Goal: Task Accomplishment & Management: Manage account settings

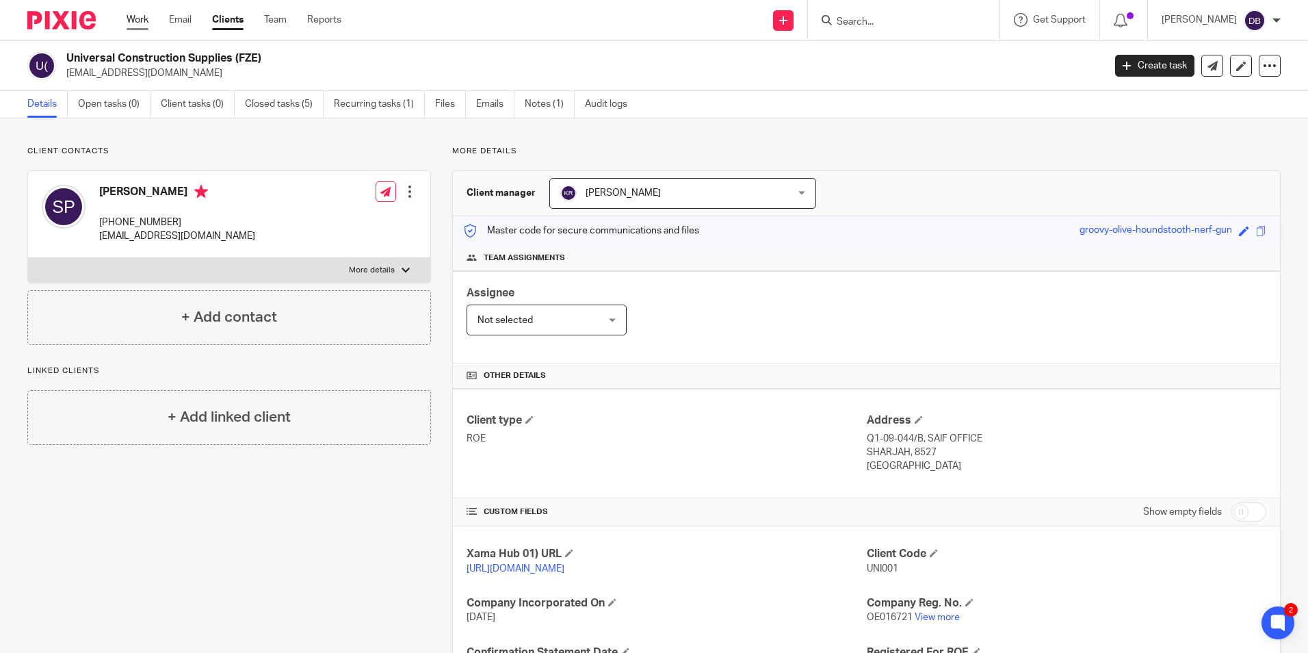
click at [140, 17] on link "Work" at bounding box center [138, 20] width 22 height 14
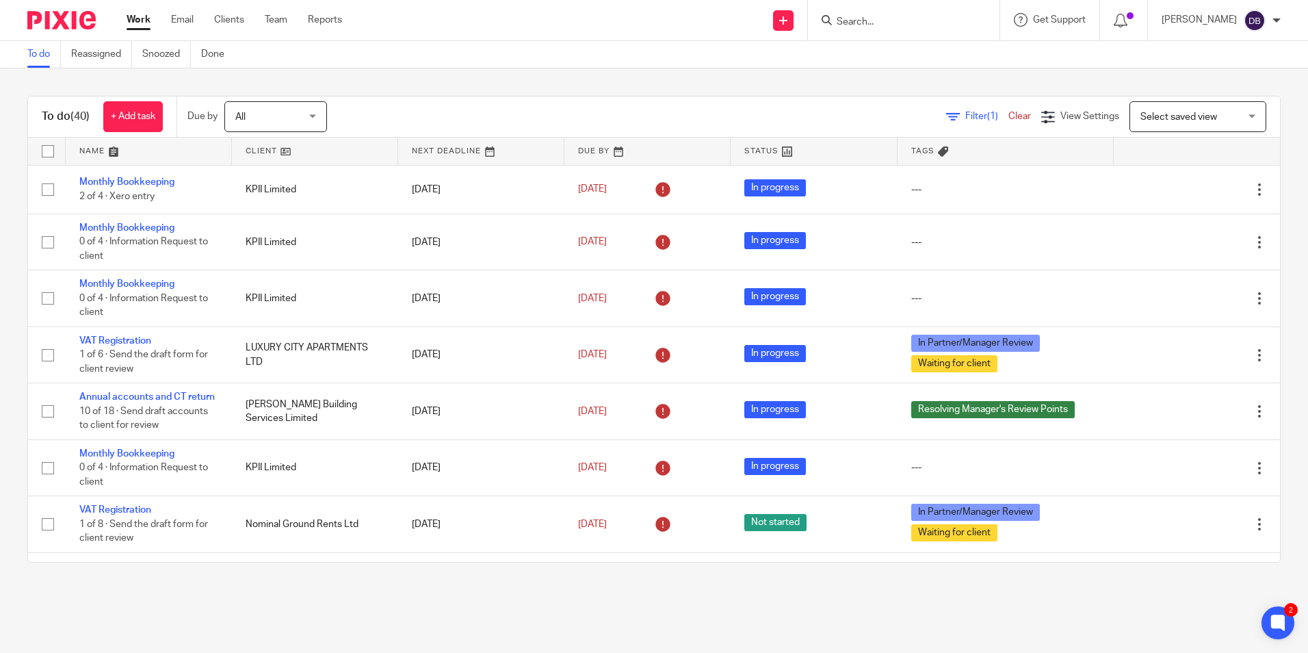
click at [895, 16] on input "Search" at bounding box center [896, 22] width 123 height 12
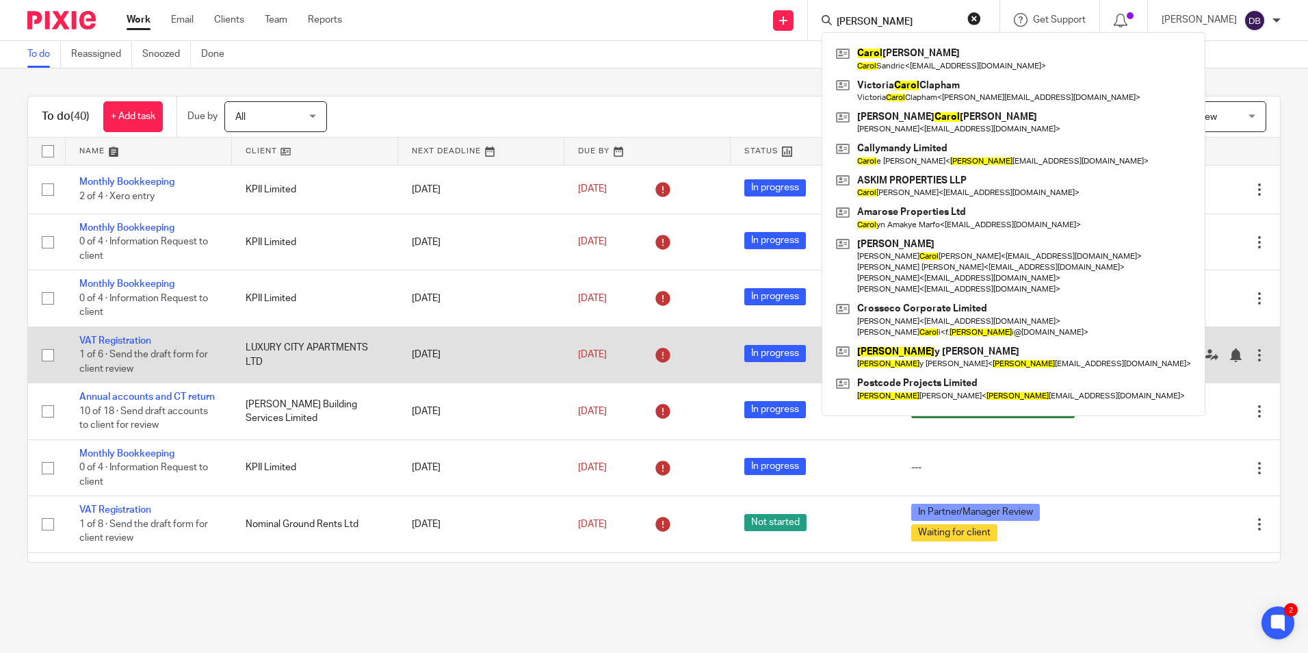
type input "carol"
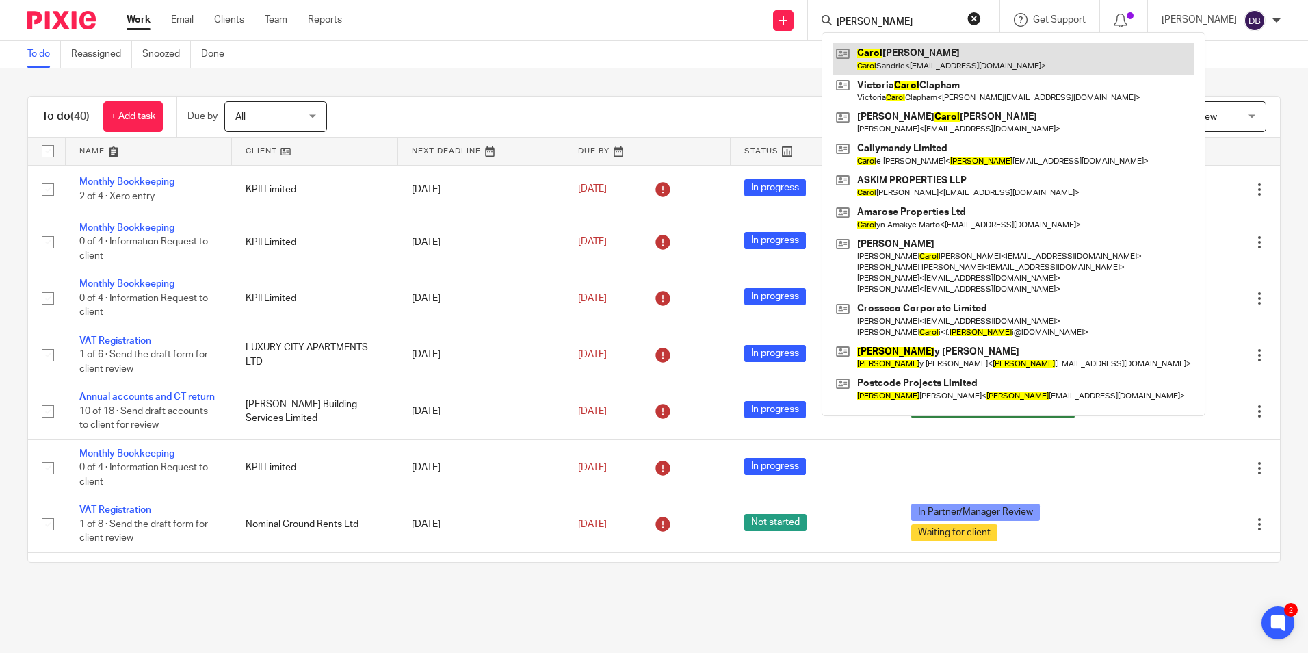
click at [944, 55] on link at bounding box center [1013, 58] width 362 height 31
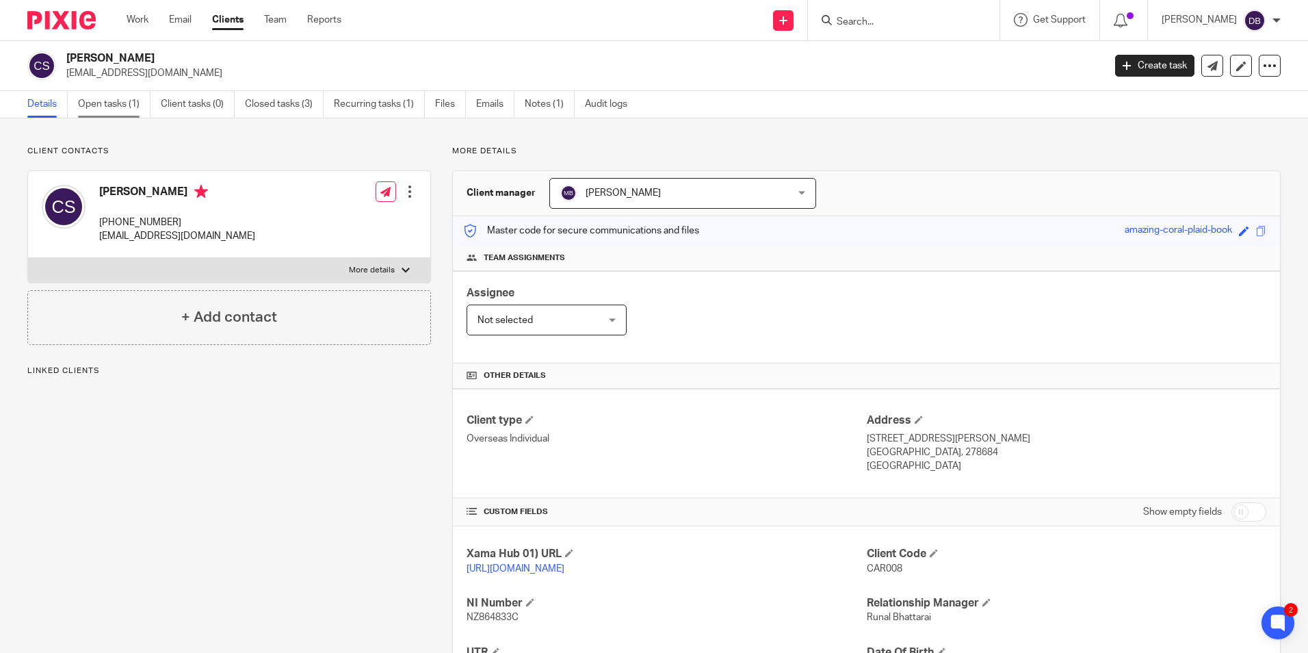
click at [96, 98] on link "Open tasks (1)" at bounding box center [114, 104] width 73 height 27
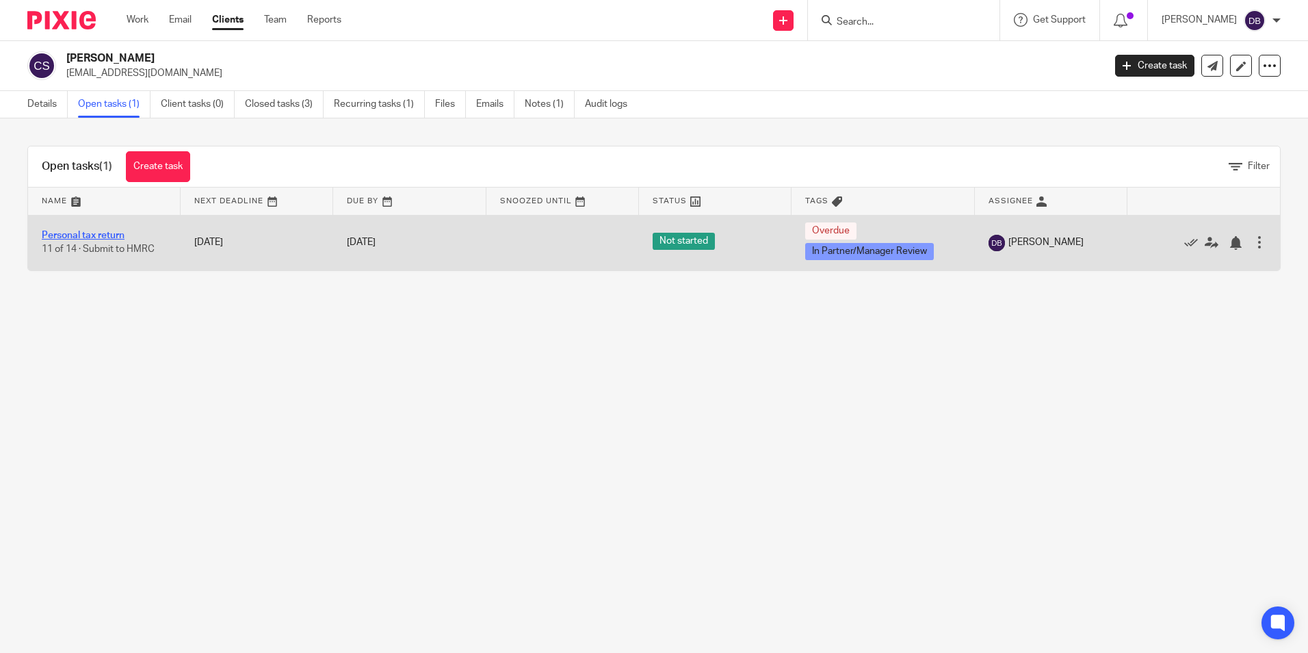
click at [64, 235] on link "Personal tax return" at bounding box center [83, 236] width 83 height 10
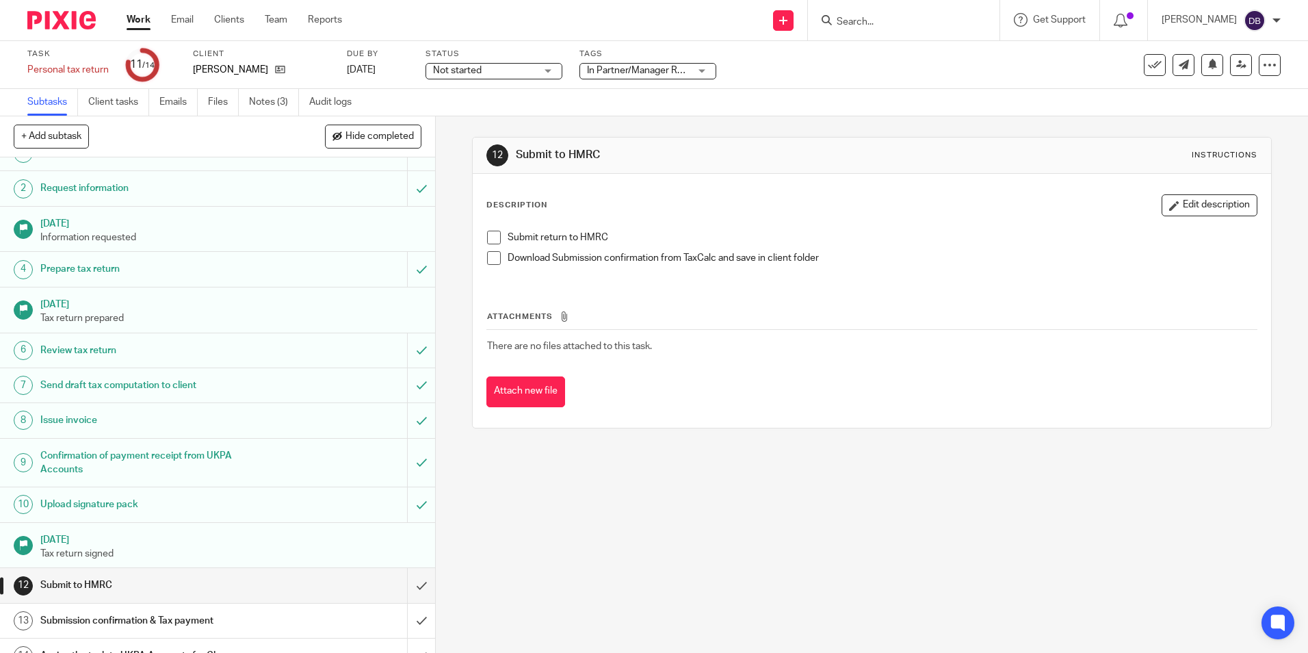
scroll to position [42, 0]
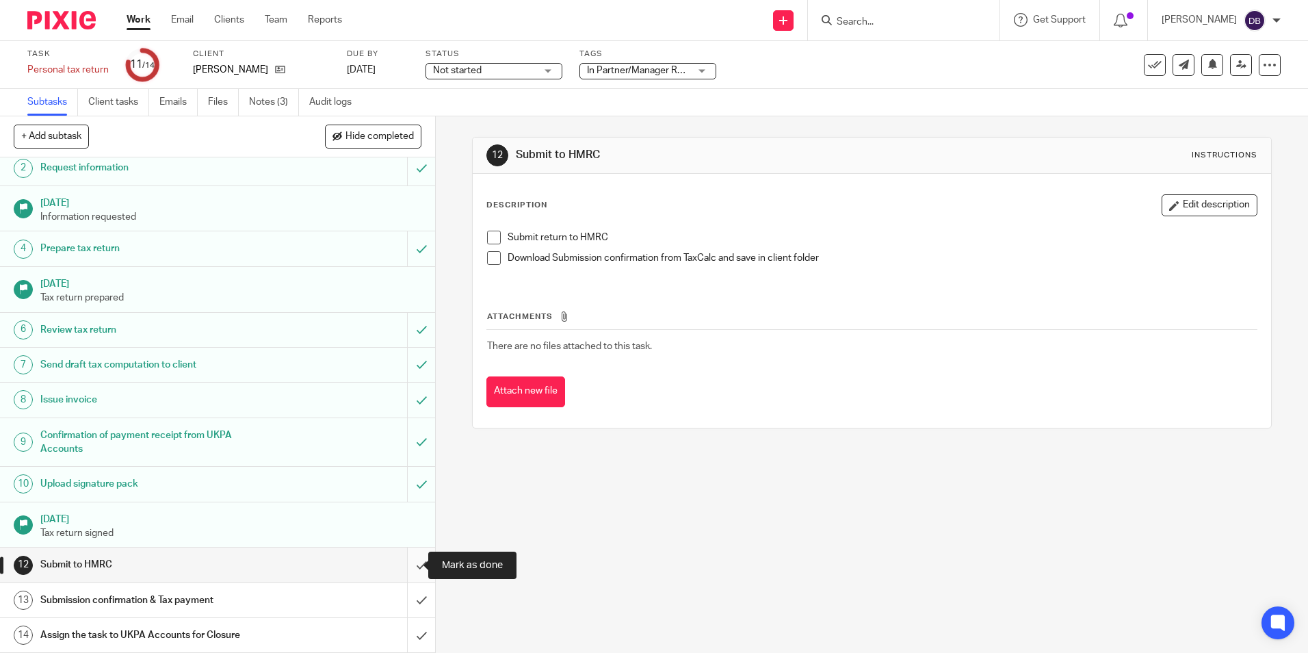
click at [401, 563] on input "submit" at bounding box center [217, 564] width 435 height 34
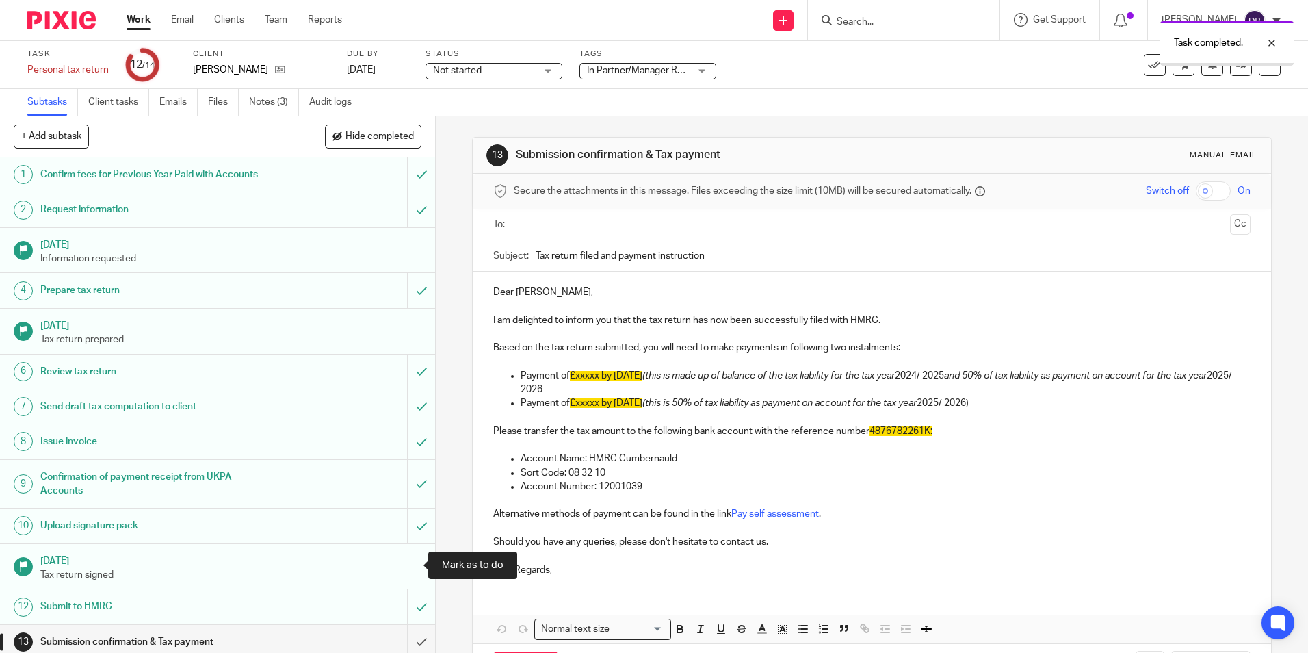
scroll to position [42, 0]
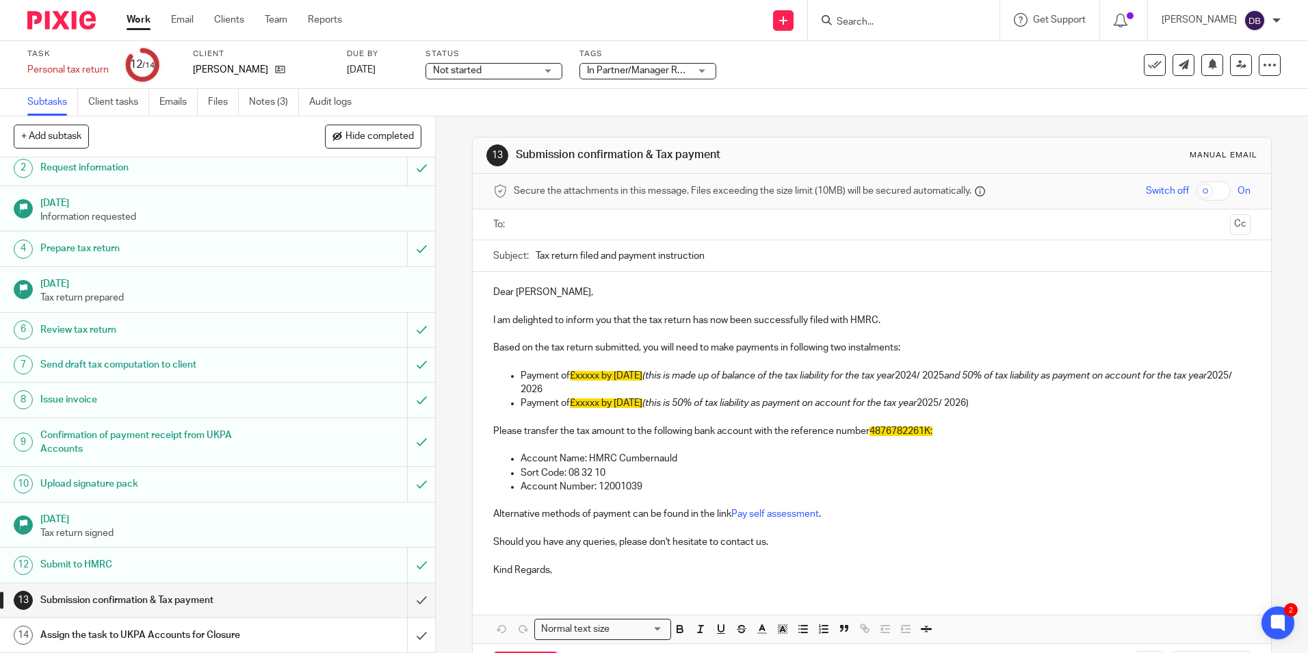
click at [871, 430] on span "4876782261K:" at bounding box center [900, 431] width 63 height 10
drag, startPoint x: 865, startPoint y: 426, endPoint x: 927, endPoint y: 429, distance: 62.3
click at [927, 429] on p "Please transfer the tax amount to the following bank account with the reference…" at bounding box center [871, 431] width 757 height 14
copy p "4876782261K"
drag, startPoint x: 658, startPoint y: 486, endPoint x: 499, endPoint y: 456, distance: 162.2
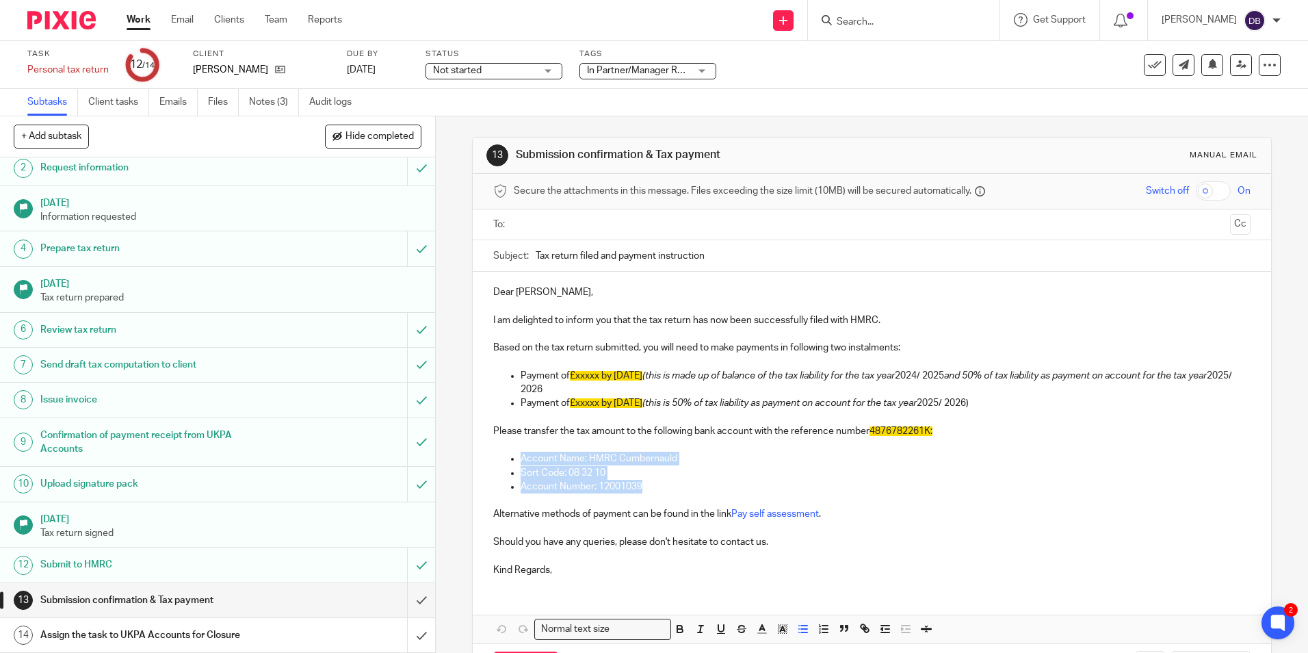
click at [499, 456] on ul "Account Name: HMRC Cumbernauld Sort Code: 08 32 10 Account Number: 12001039" at bounding box center [871, 472] width 757 height 42
copy ul "Account Name: HMRC Cumbernauld Sort Code: 08 32 10 Account Number: 12001039"
click at [400, 601] on input "submit" at bounding box center [217, 600] width 435 height 34
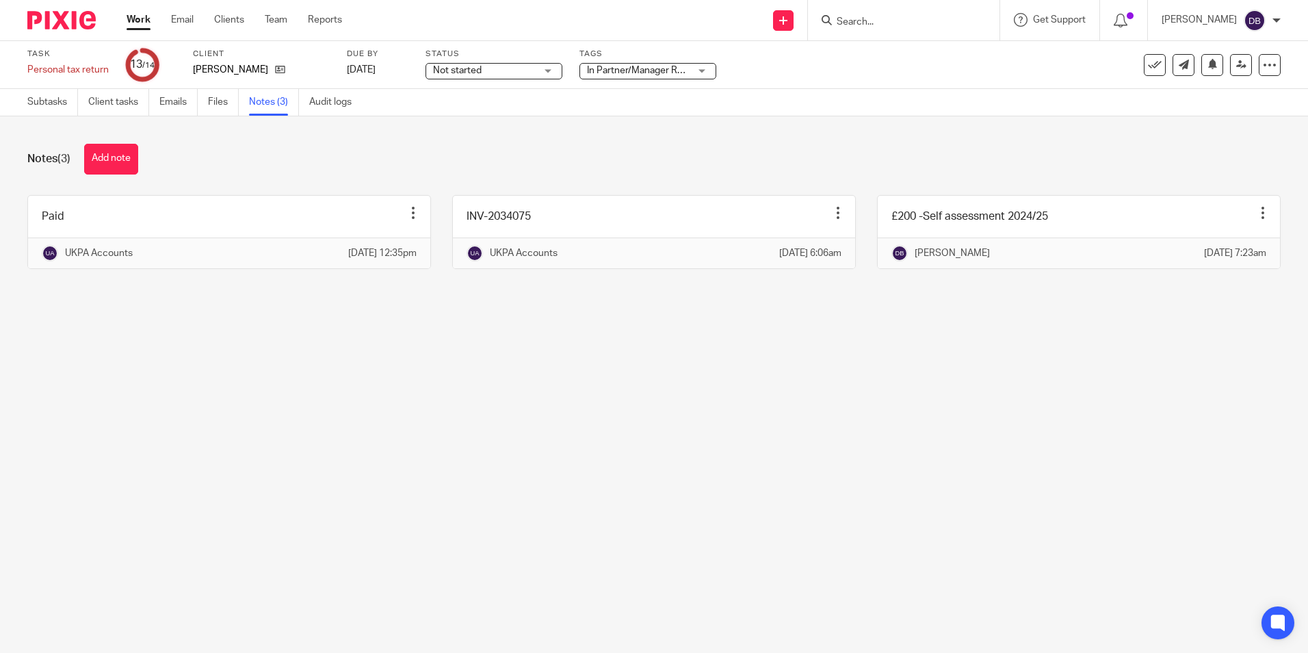
click at [143, 146] on div "Notes (3) Add note" at bounding box center [653, 159] width 1253 height 31
click at [126, 154] on button "Add note" at bounding box center [111, 159] width 54 height 31
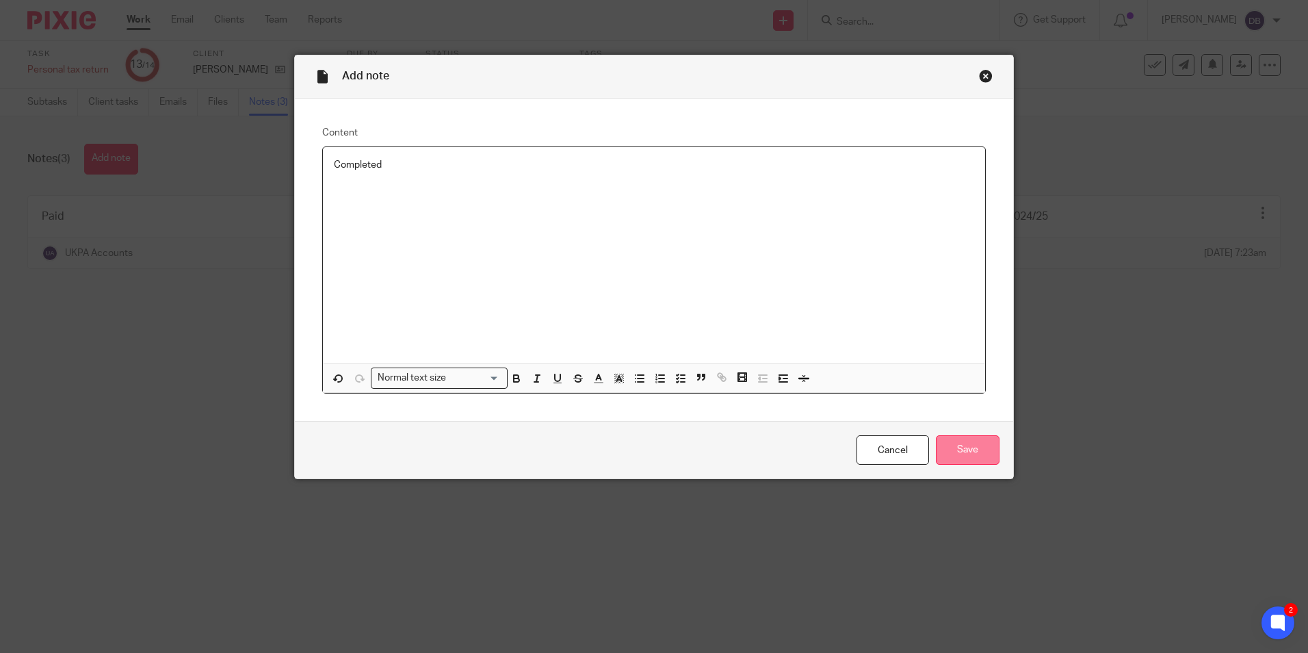
click at [976, 447] on input "Save" at bounding box center [968, 449] width 64 height 29
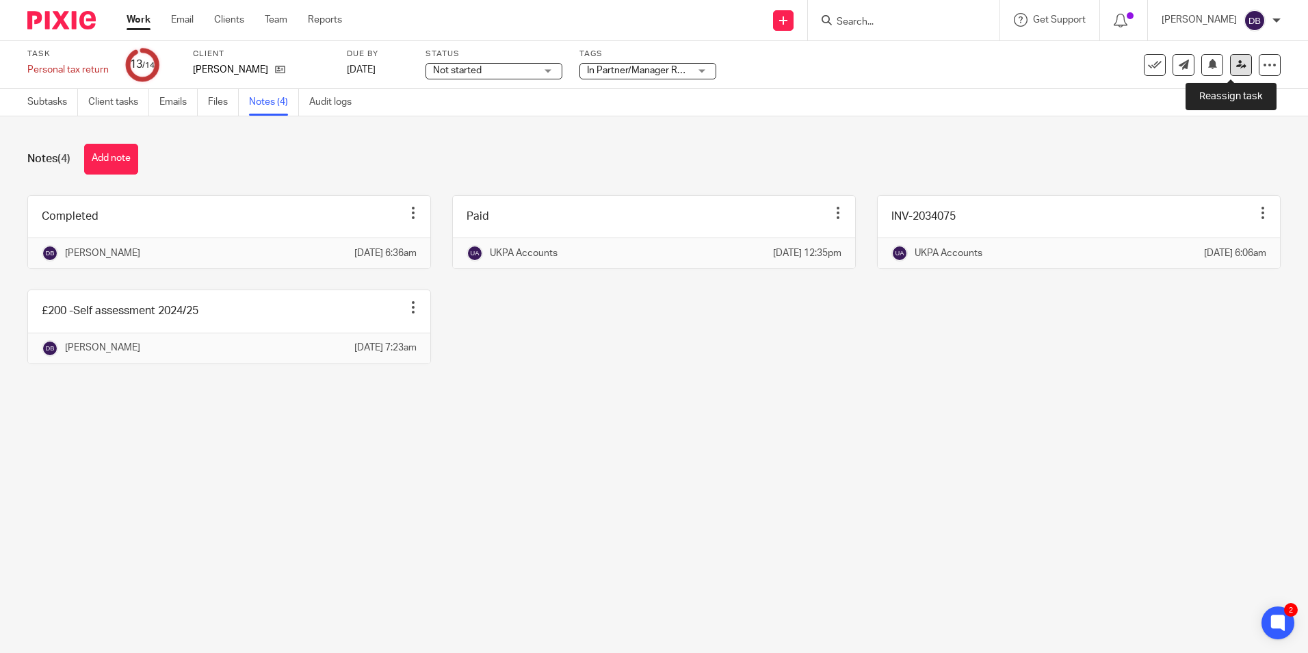
click at [1236, 61] on icon at bounding box center [1241, 65] width 10 height 10
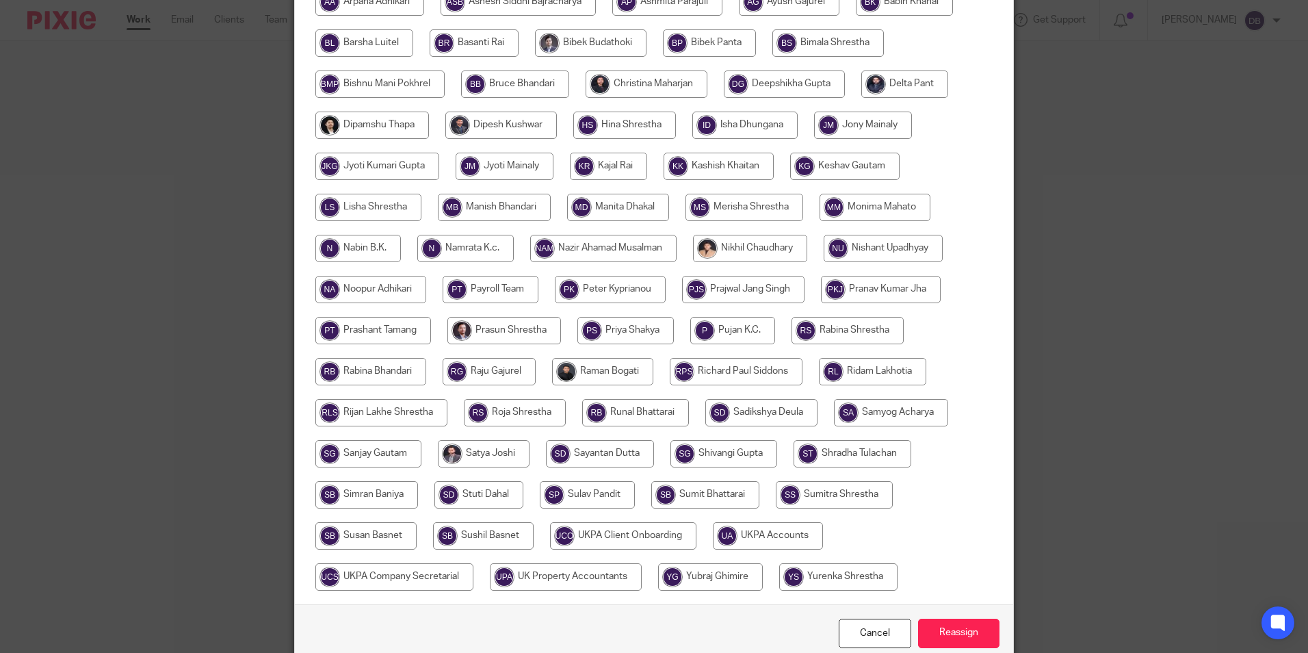
scroll to position [406, 0]
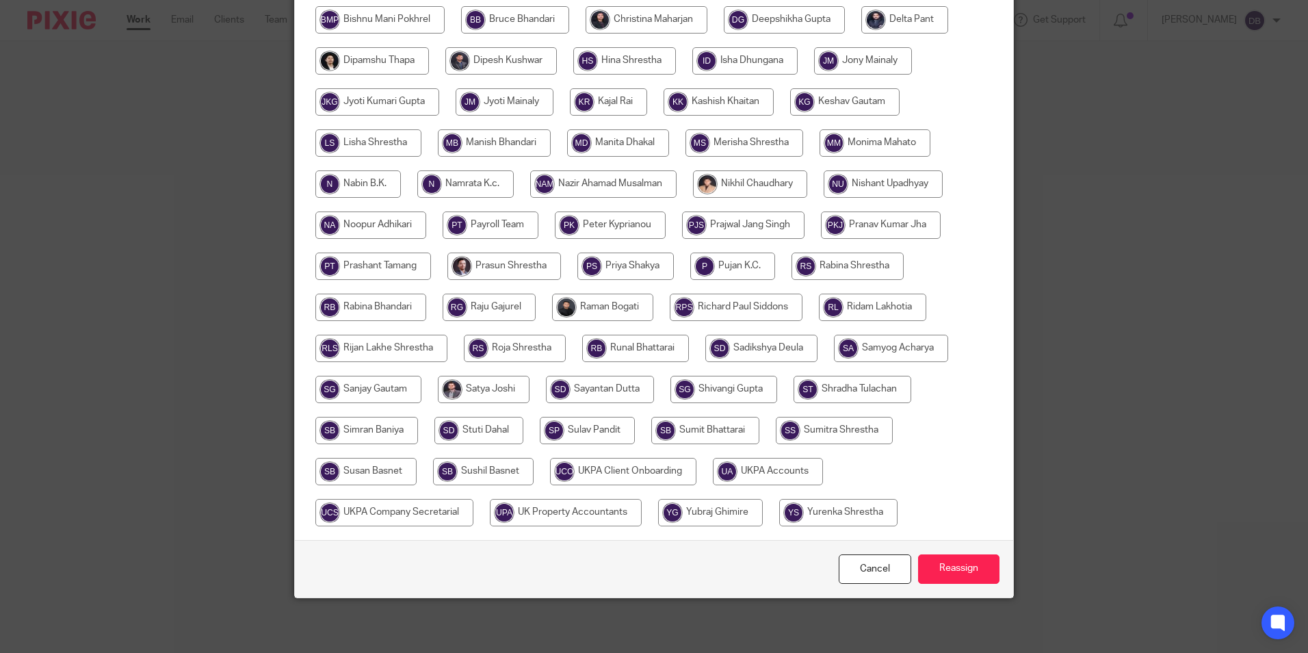
click at [751, 446] on div at bounding box center [653, 170] width 677 height 739
click at [751, 460] on input "radio" at bounding box center [768, 471] width 110 height 27
radio input "true"
click at [949, 551] on div "Cancel Reassign" at bounding box center [654, 568] width 718 height 57
click at [952, 566] on input "Reassign" at bounding box center [958, 568] width 81 height 29
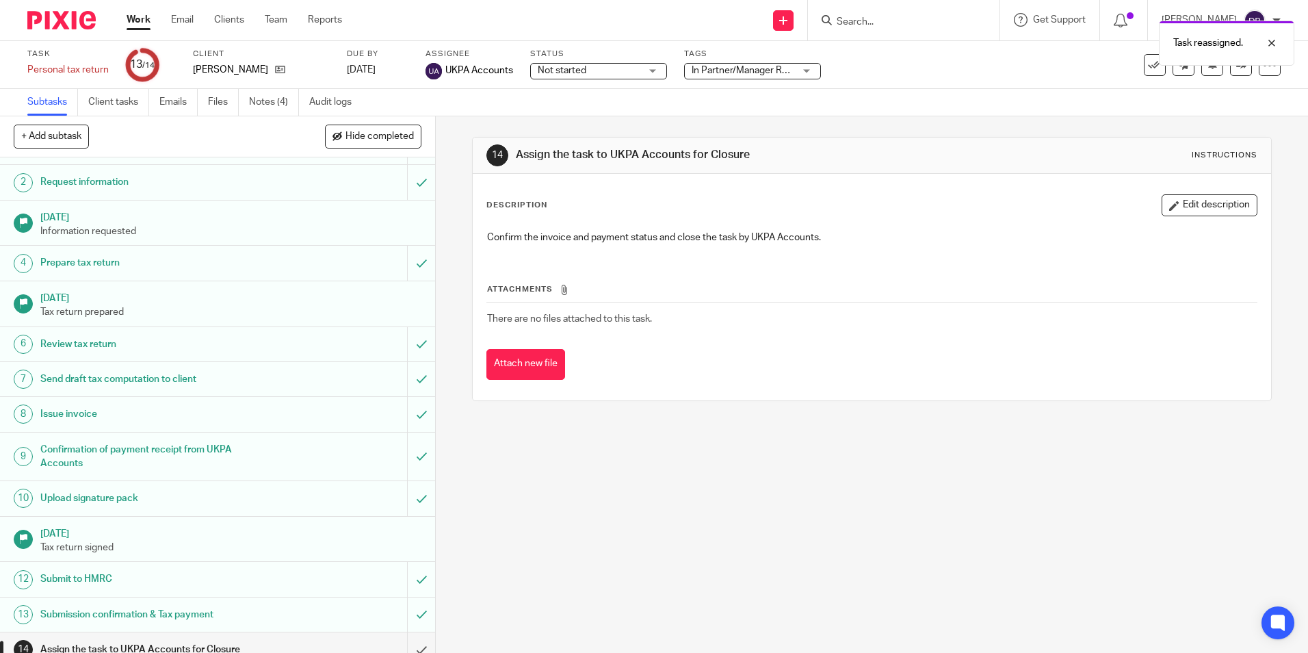
scroll to position [42, 0]
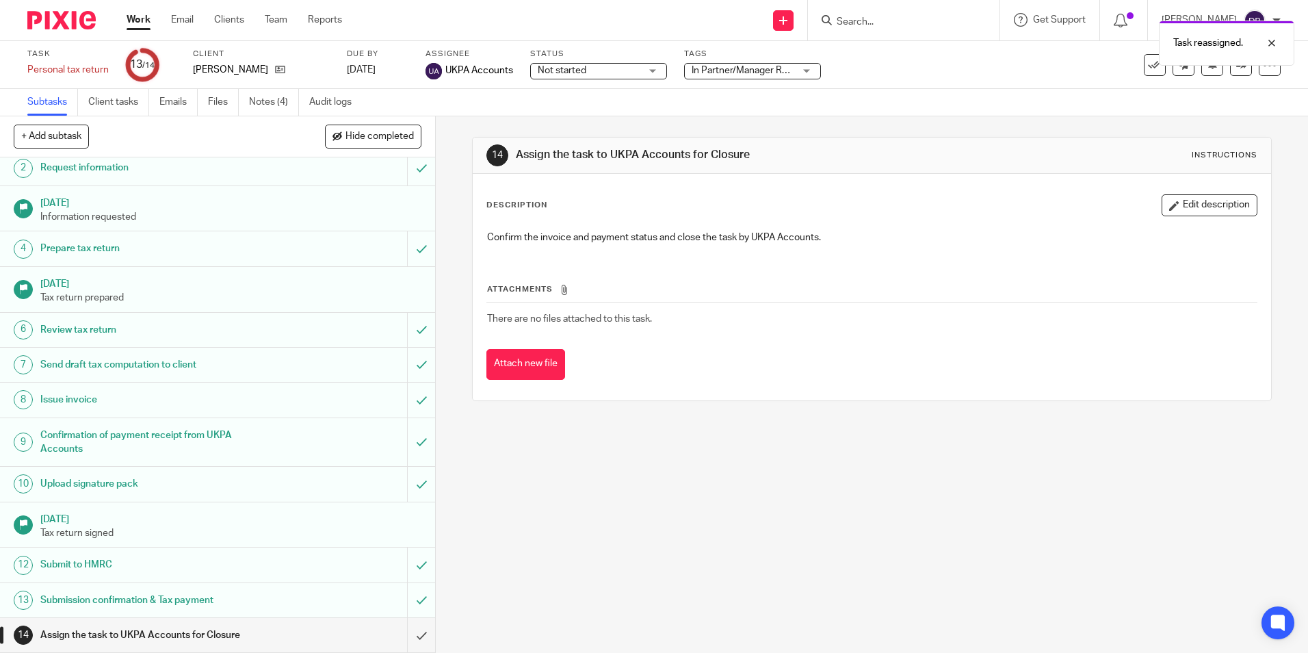
click at [150, 19] on link "Work" at bounding box center [139, 20] width 24 height 14
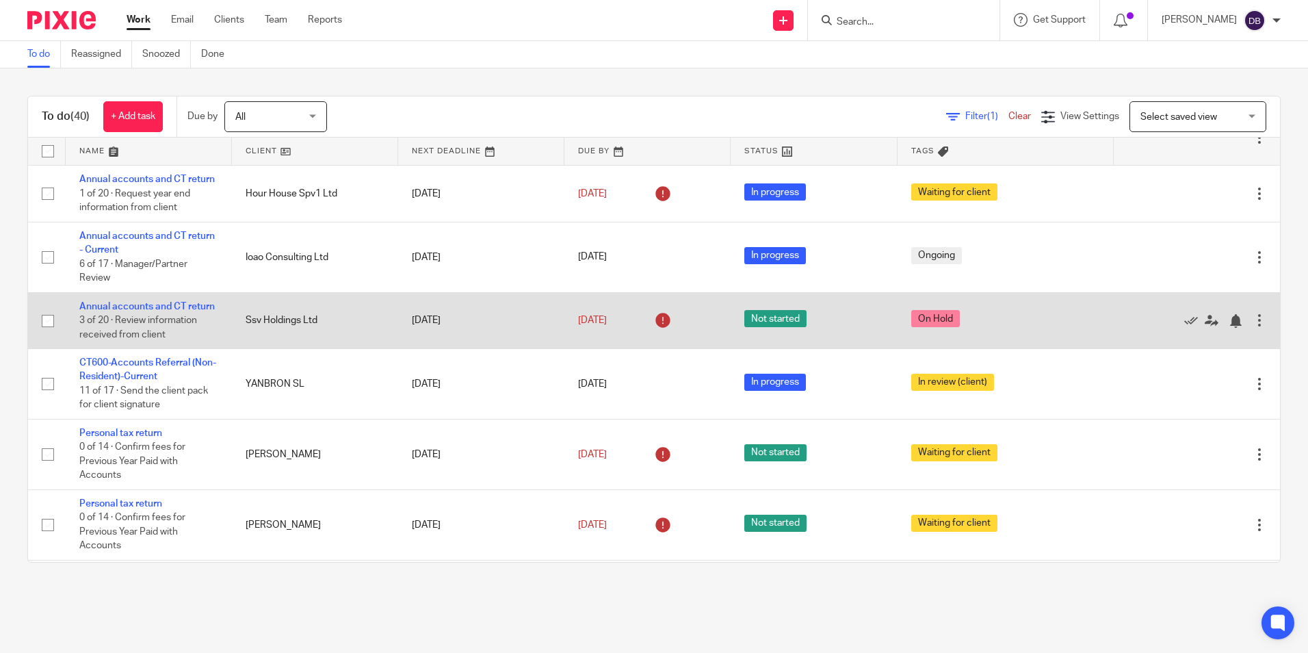
scroll to position [1163, 0]
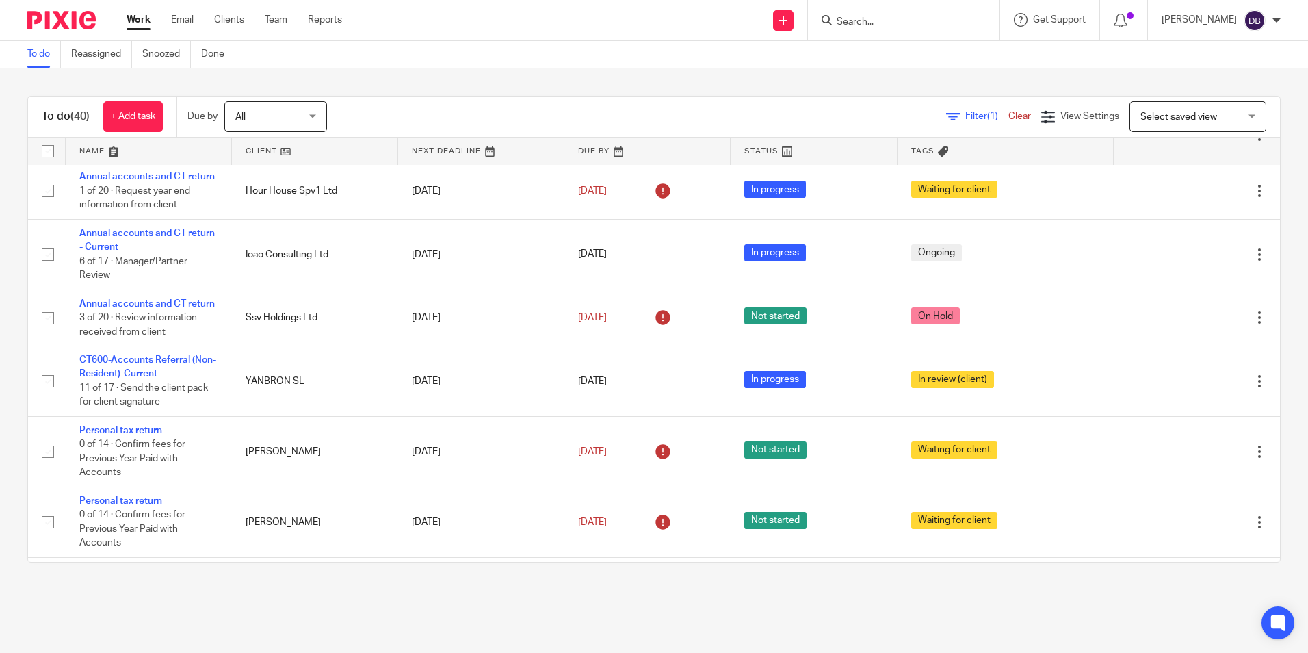
click at [856, 23] on input "Search" at bounding box center [896, 22] width 123 height 12
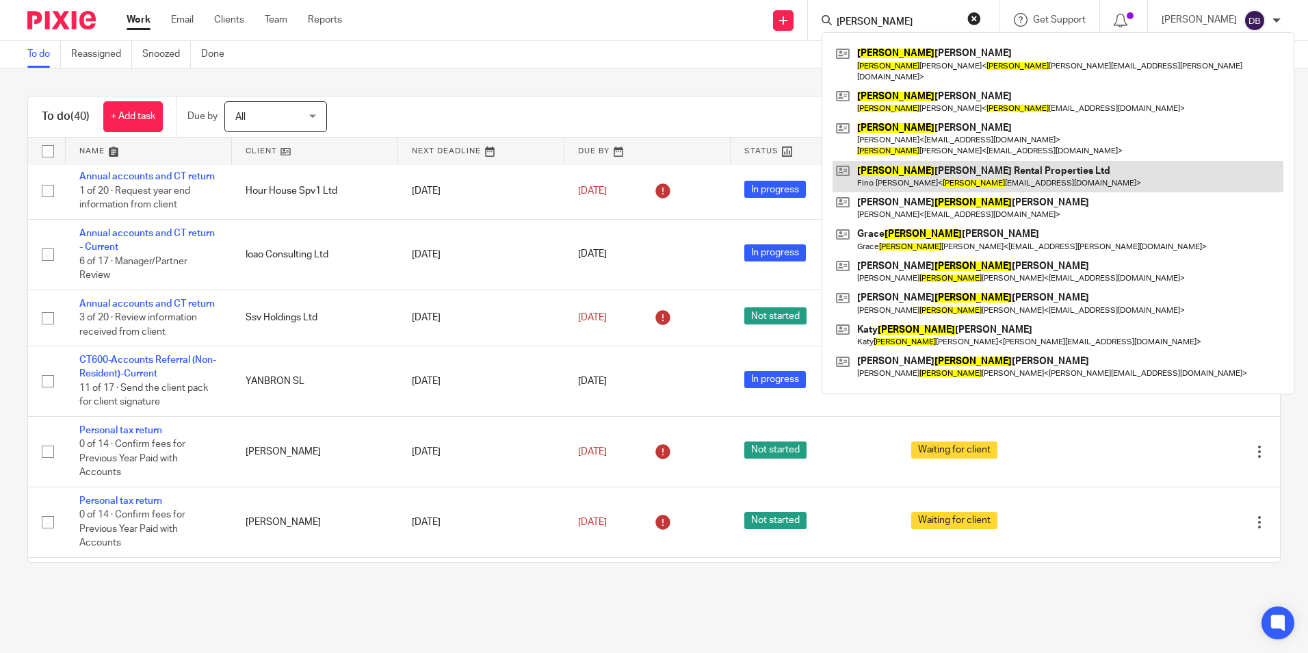
type input "eliza"
click at [942, 168] on link at bounding box center [1057, 176] width 451 height 31
click at [562, 90] on div "To do (40) + Add task Due by All All Today Tomorrow This week Next week This mo…" at bounding box center [654, 328] width 1308 height 521
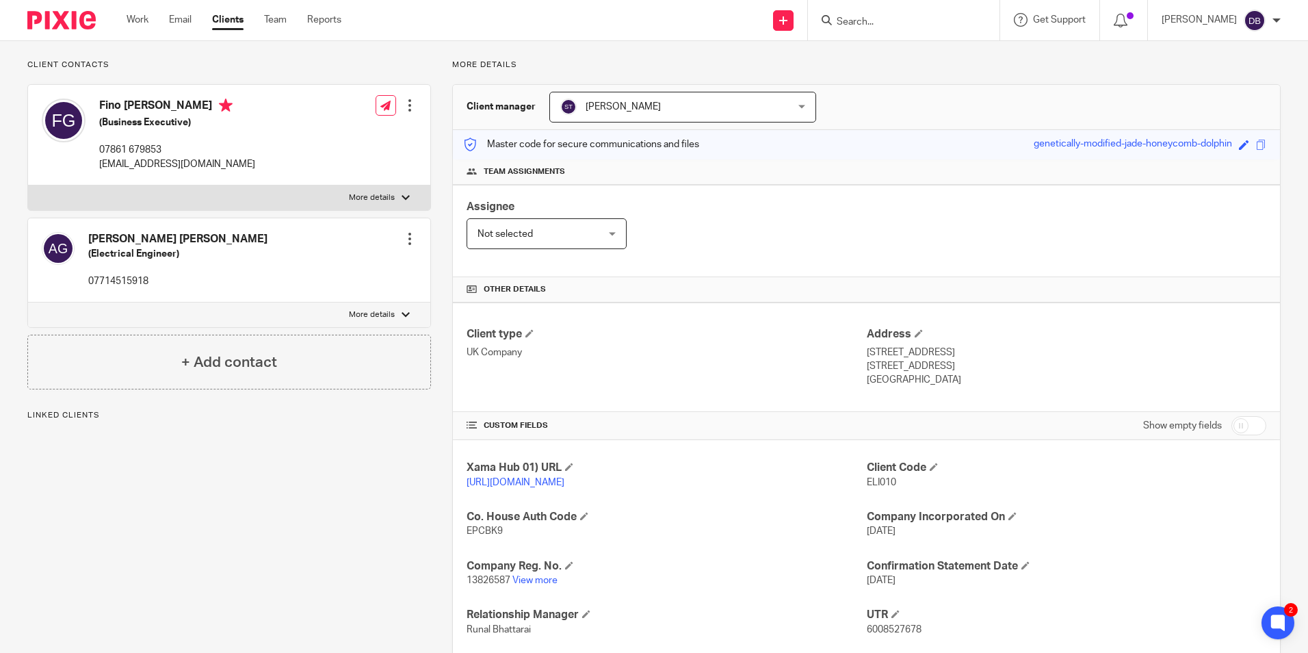
scroll to position [205, 0]
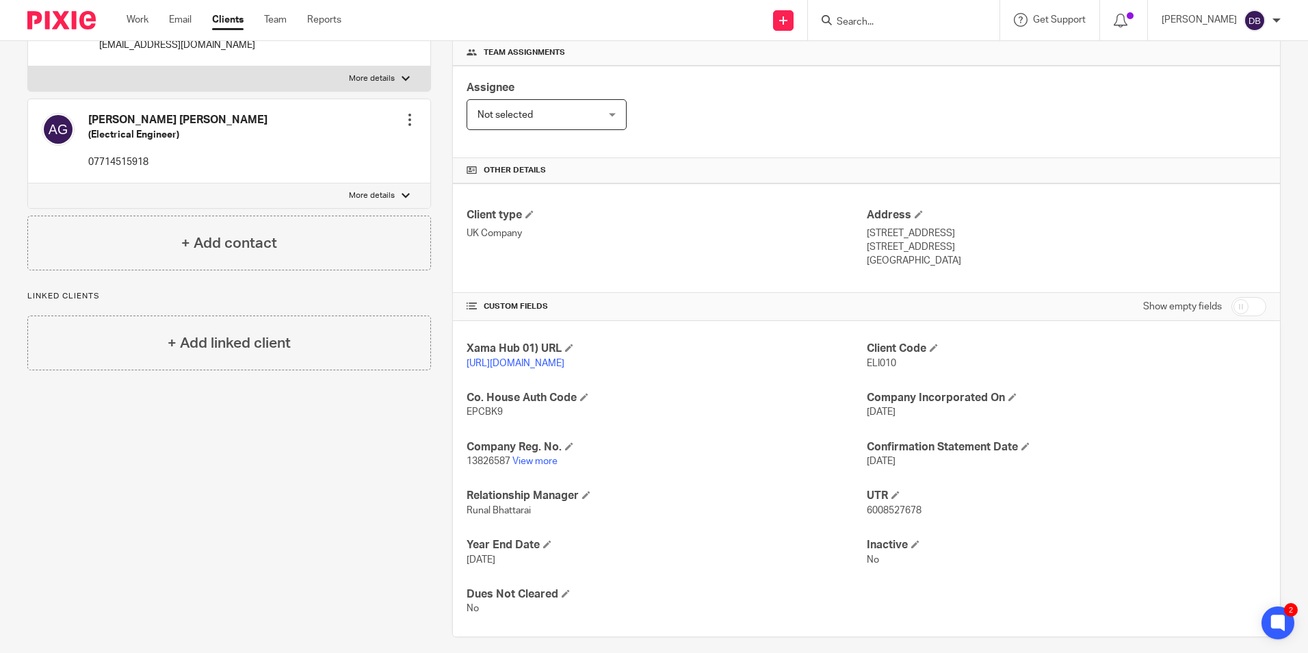
drag, startPoint x: 522, startPoint y: 471, endPoint x: 519, endPoint y: 423, distance: 48.0
click at [522, 466] on link "View more" at bounding box center [534, 461] width 45 height 10
click at [871, 357] on p "ELI010" at bounding box center [1066, 363] width 399 height 14
copy span "ELI010"
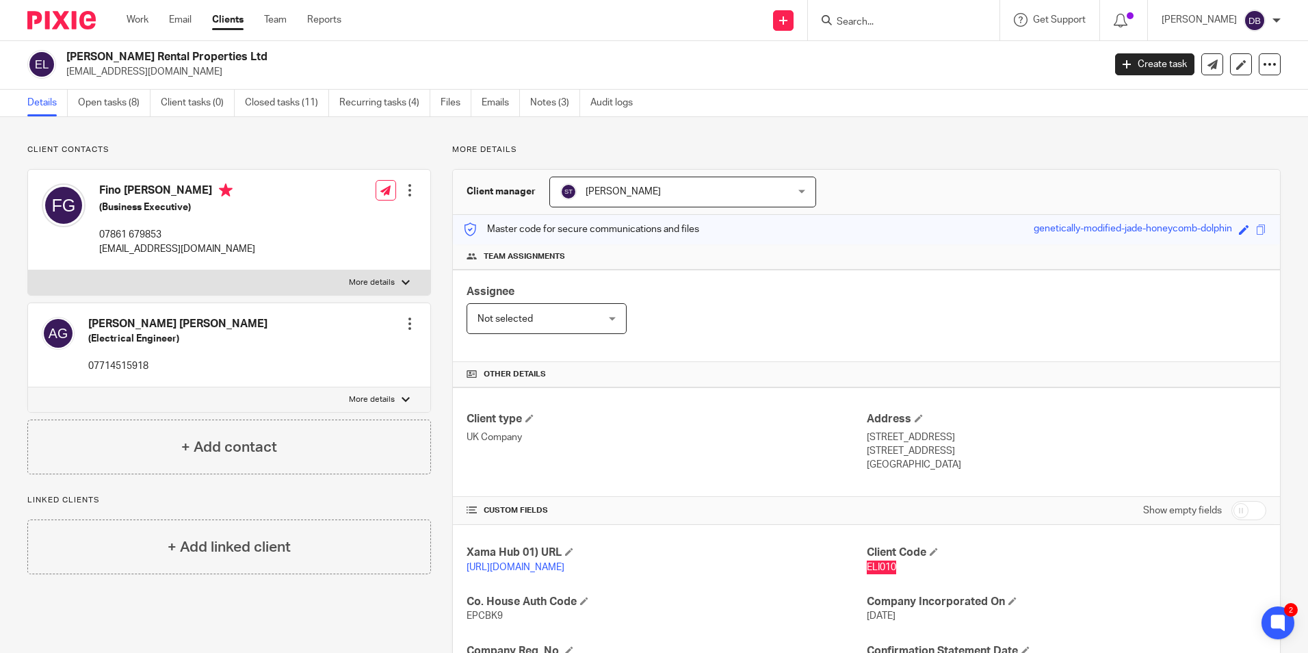
scroll to position [0, 0]
drag, startPoint x: 231, startPoint y: 59, endPoint x: 60, endPoint y: 50, distance: 171.2
click at [60, 50] on div "Elizabeth Rental Properties Ltd elizabethrentalproperties@gmail.com Create task…" at bounding box center [654, 66] width 1308 height 50
copy div "Elizabeth Rental Properties Ltd"
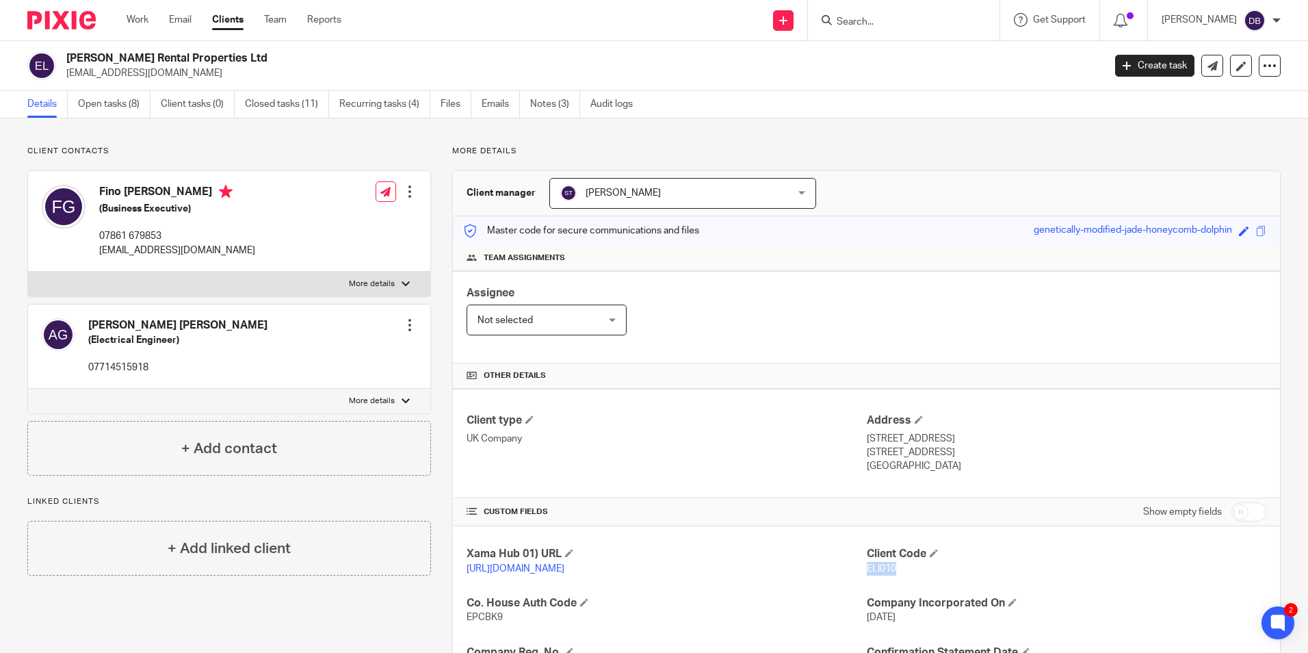
click at [276, 66] on p "elizabethrentalproperties@gmail.com" at bounding box center [580, 73] width 1028 height 14
drag, startPoint x: 245, startPoint y: 54, endPoint x: 66, endPoint y: 57, distance: 179.3
click at [66, 57] on div "Elizabeth Rental Properties Ltd elizabethrentalproperties@gmail.com" at bounding box center [560, 65] width 1067 height 29
copy h2 "Elizabeth Rental Properties Ltd"
